Goal: Obtain resource: Download file/media

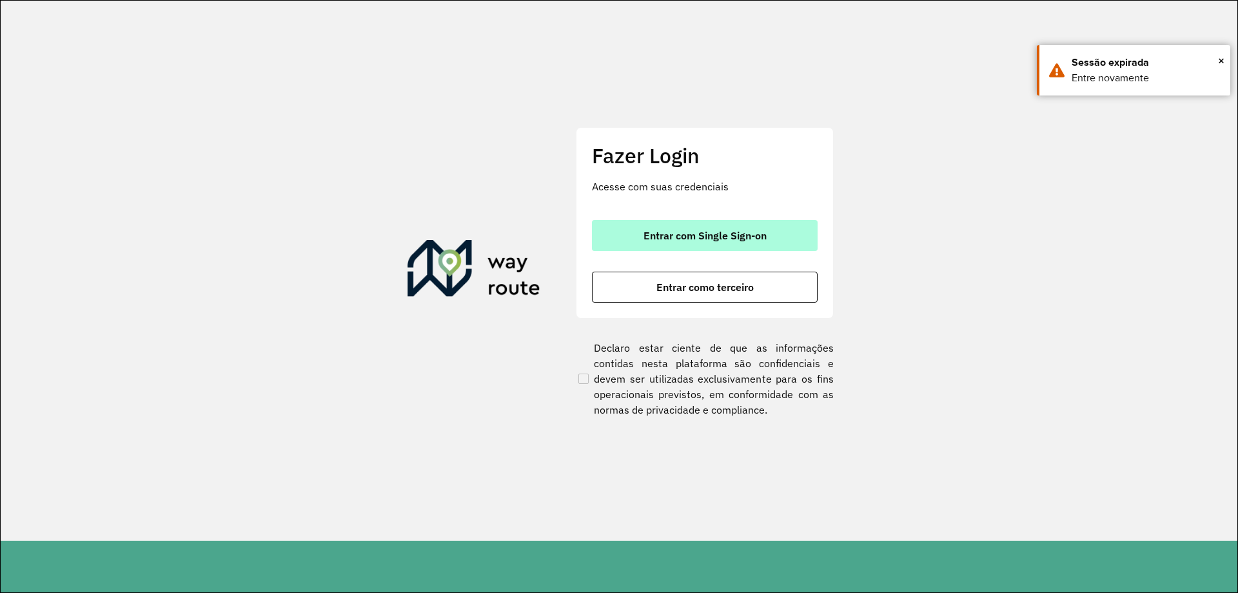
click at [627, 236] on button "Entrar com Single Sign-on" at bounding box center [705, 235] width 226 height 31
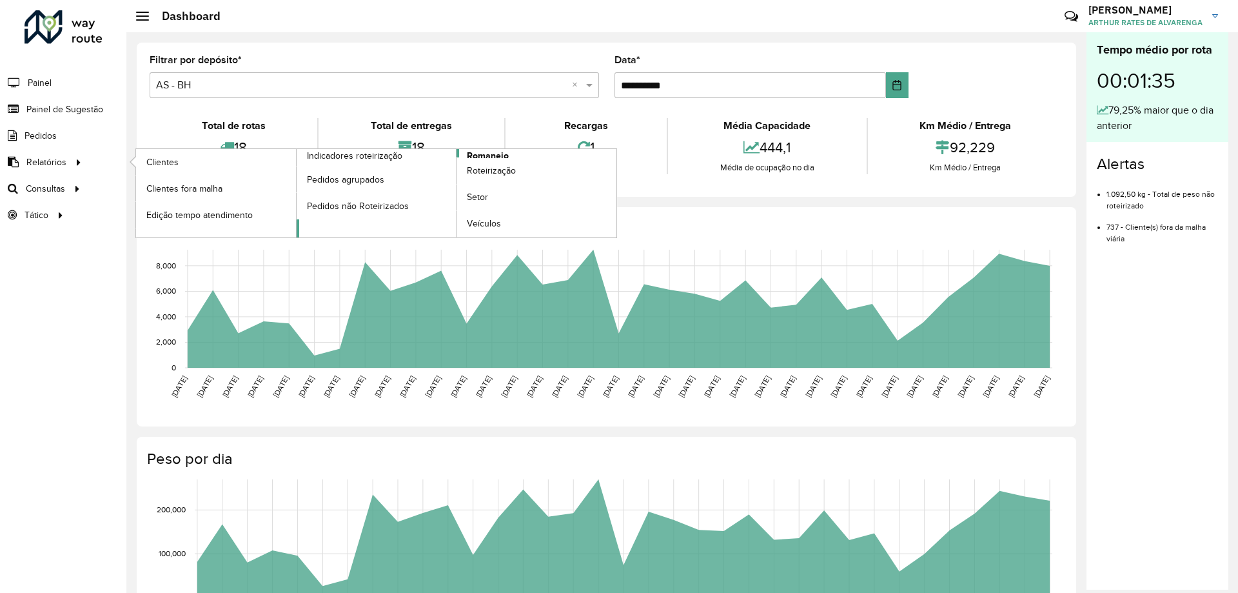
click at [478, 155] on span "Romaneio" at bounding box center [488, 156] width 42 height 14
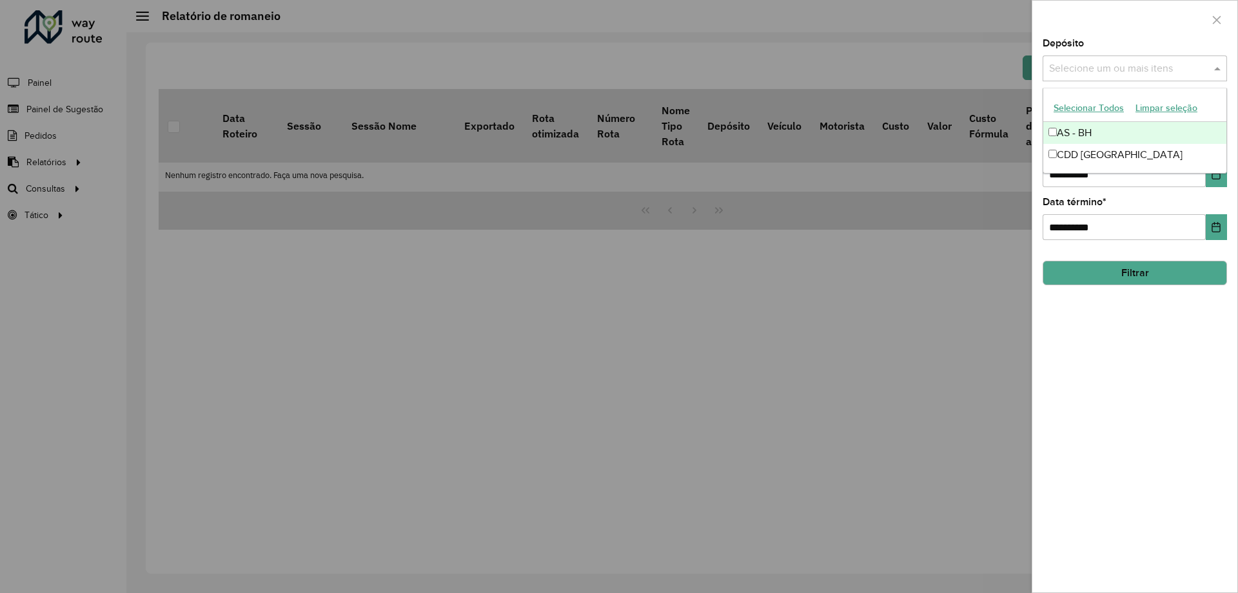
click at [1143, 77] on div "Selecione um ou mais itens" at bounding box center [1135, 68] width 184 height 26
click at [1116, 159] on div "CDD [GEOGRAPHIC_DATA]" at bounding box center [1134, 155] width 183 height 22
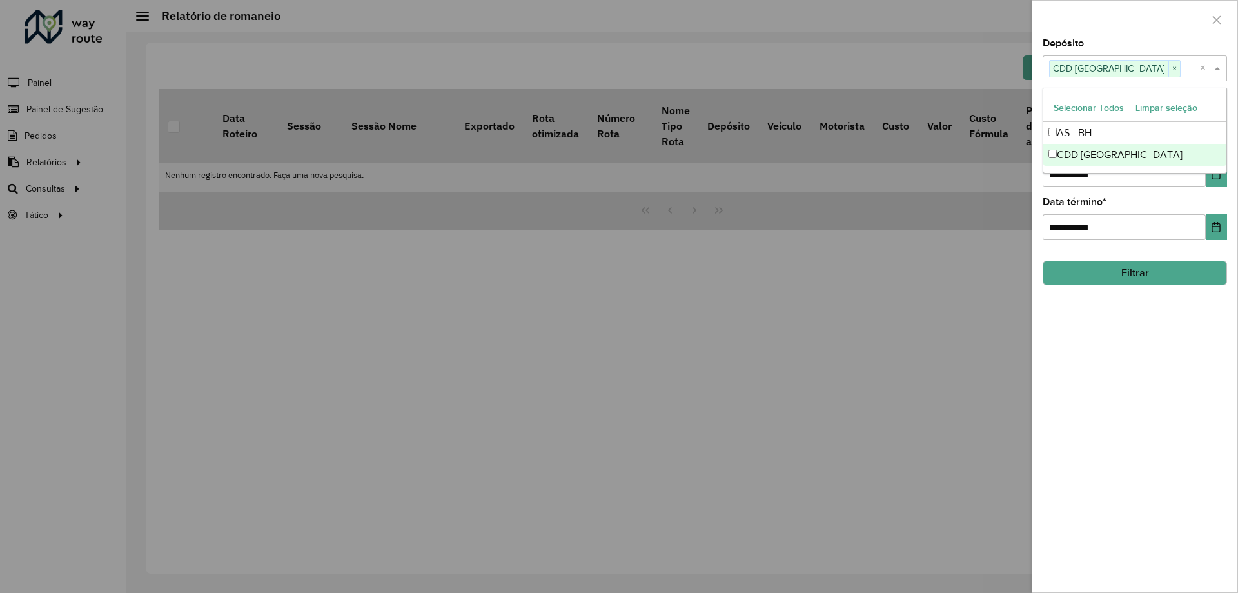
click at [1110, 302] on div "**********" at bounding box center [1134, 315] width 205 height 553
click at [1112, 275] on button "Filtrar" at bounding box center [1135, 273] width 184 height 25
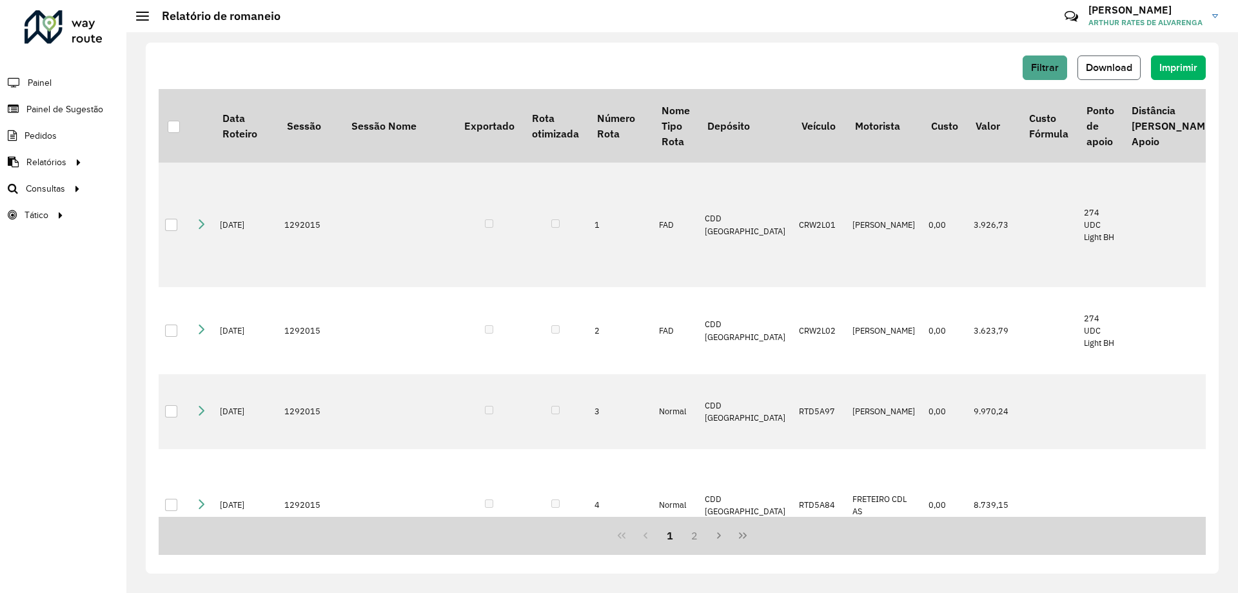
click at [1098, 62] on span "Download" at bounding box center [1109, 67] width 46 height 11
